Goal: Information Seeking & Learning: Learn about a topic

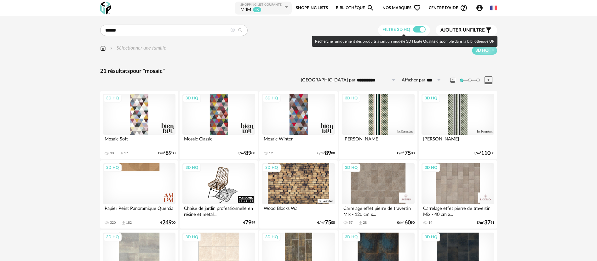
click at [232, 30] on icon at bounding box center [232, 30] width 4 height 4
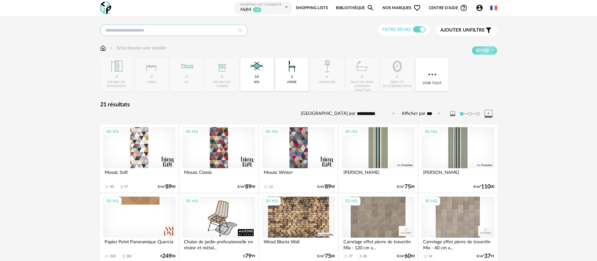
click at [211, 30] on input "text" at bounding box center [173, 30] width 147 height 11
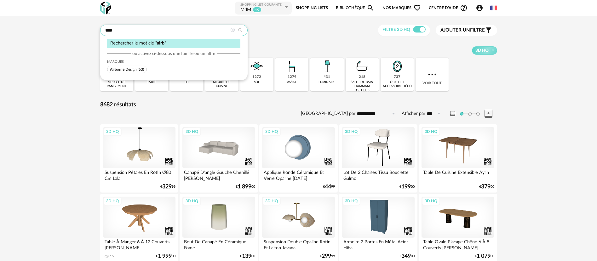
type input "****"
click at [137, 67] on span "Airb orne Design (63)" at bounding box center [127, 70] width 40 height 8
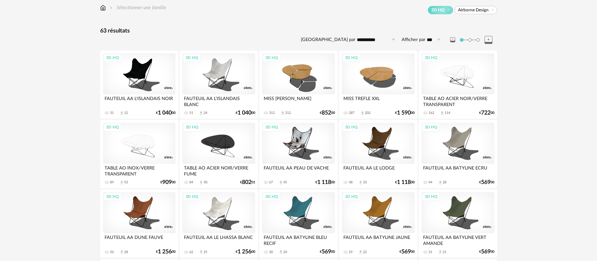
scroll to position [31, 0]
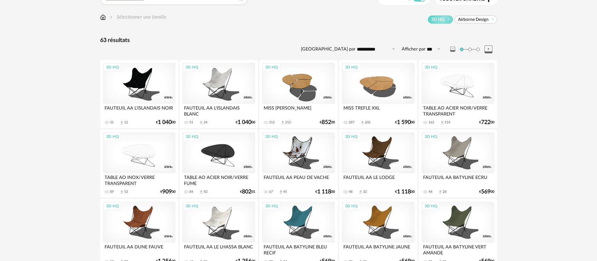
click at [228, 154] on div "3D HQ" at bounding box center [218, 152] width 72 height 41
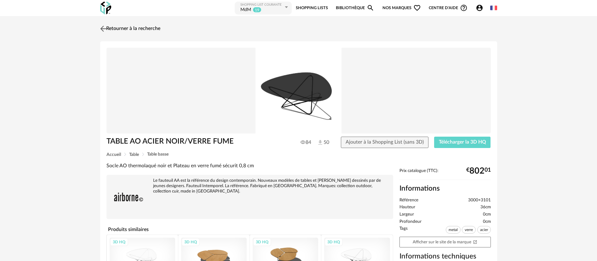
click at [143, 30] on link "Retourner à la recherche" at bounding box center [130, 29] width 62 height 14
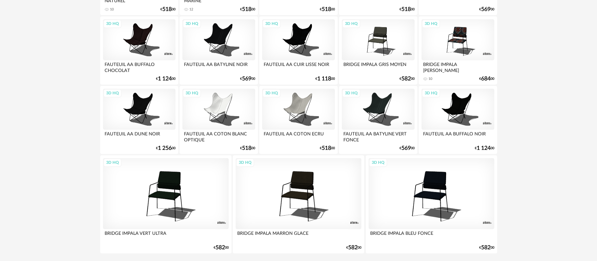
scroll to position [787, 0]
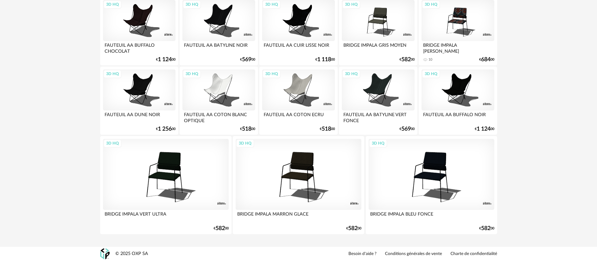
click at [220, 89] on div "3D HQ" at bounding box center [218, 89] width 72 height 41
